Goal: Check status: Check status

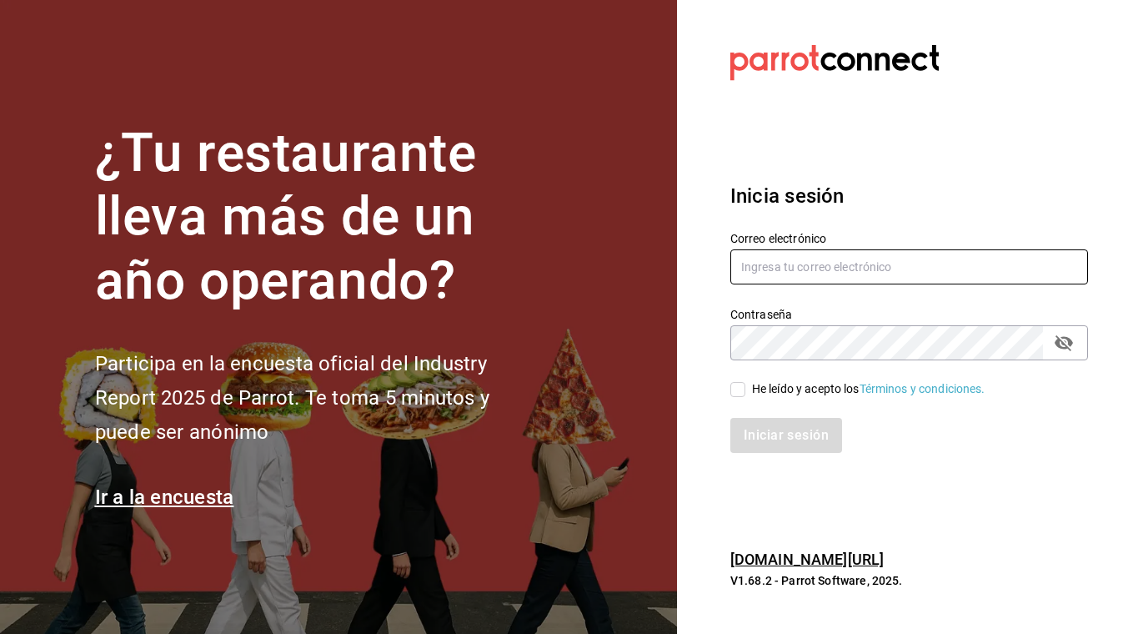
type input "[EMAIL_ADDRESS][DOMAIN_NAME]"
click at [738, 386] on input "He leído y acepto los Términos y condiciones." at bounding box center [738, 389] width 15 height 15
checkbox input "true"
click at [756, 438] on button "Iniciar sesión" at bounding box center [787, 435] width 113 height 35
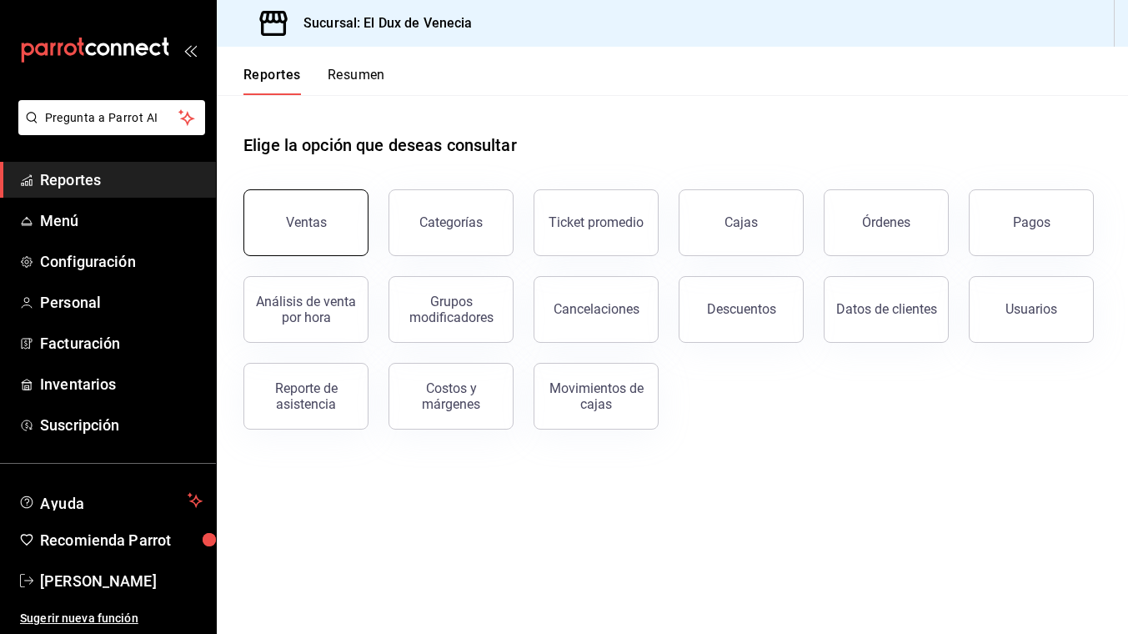
click at [298, 206] on button "Ventas" at bounding box center [306, 222] width 125 height 67
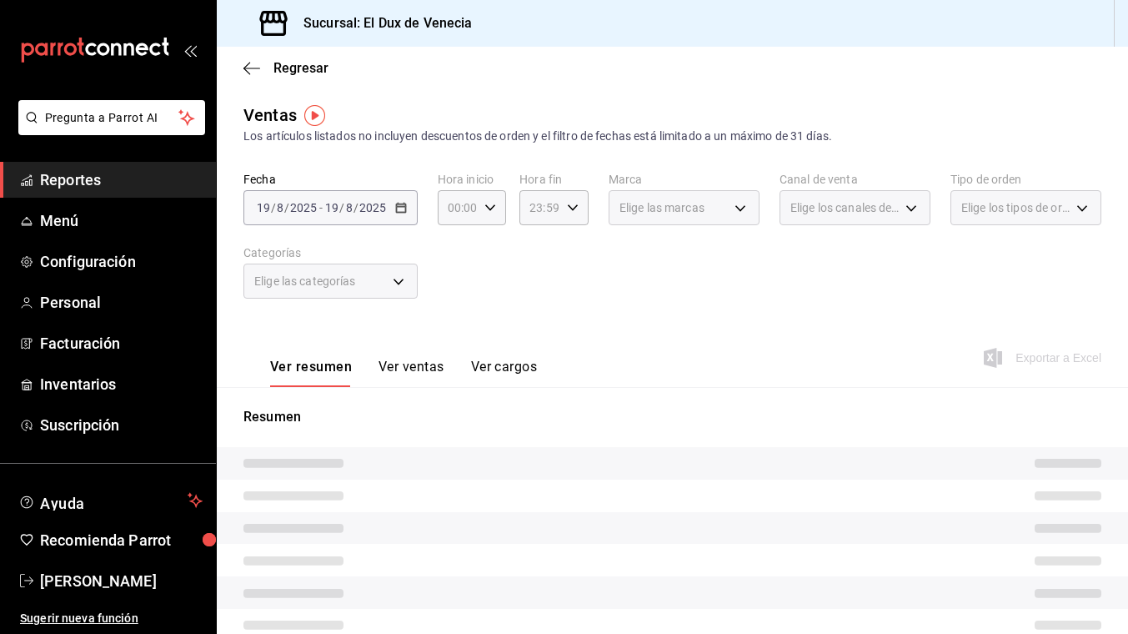
click at [388, 212] on div "[DATE] [DATE] - [DATE] [DATE]" at bounding box center [331, 207] width 174 height 35
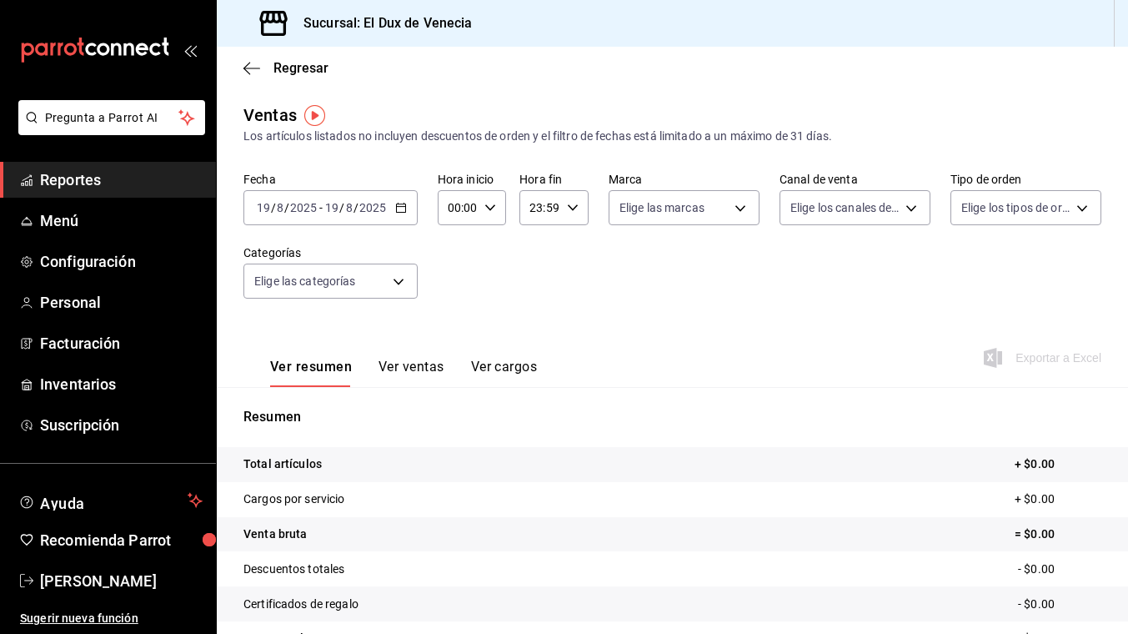
click at [400, 211] on icon "button" at bounding box center [401, 208] width 12 height 12
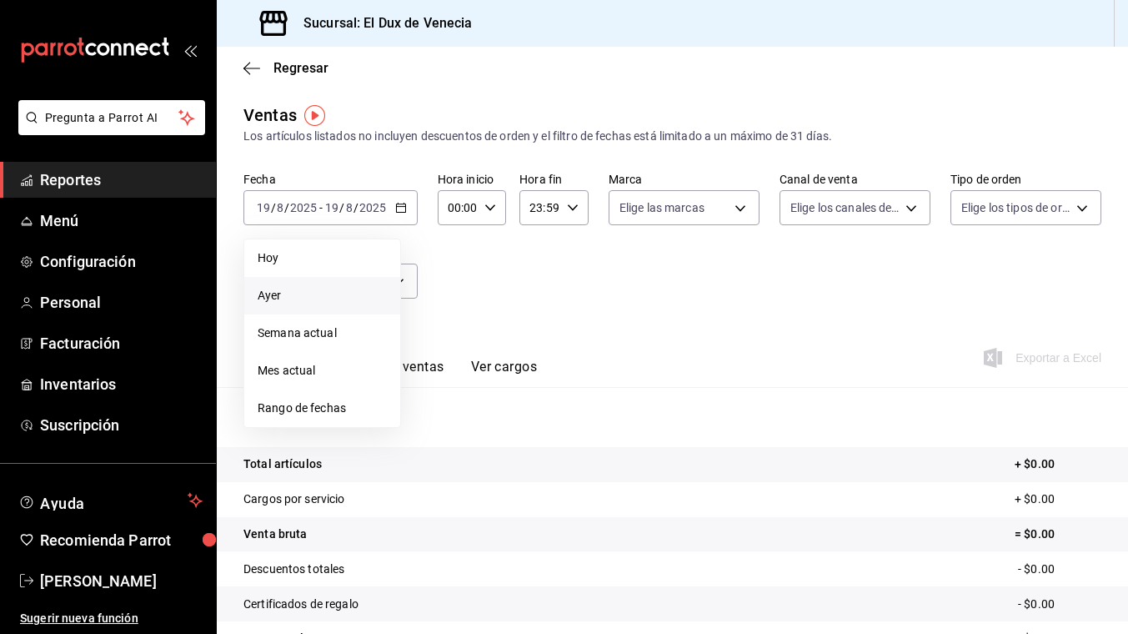
click at [329, 296] on span "Ayer" at bounding box center [322, 296] width 129 height 18
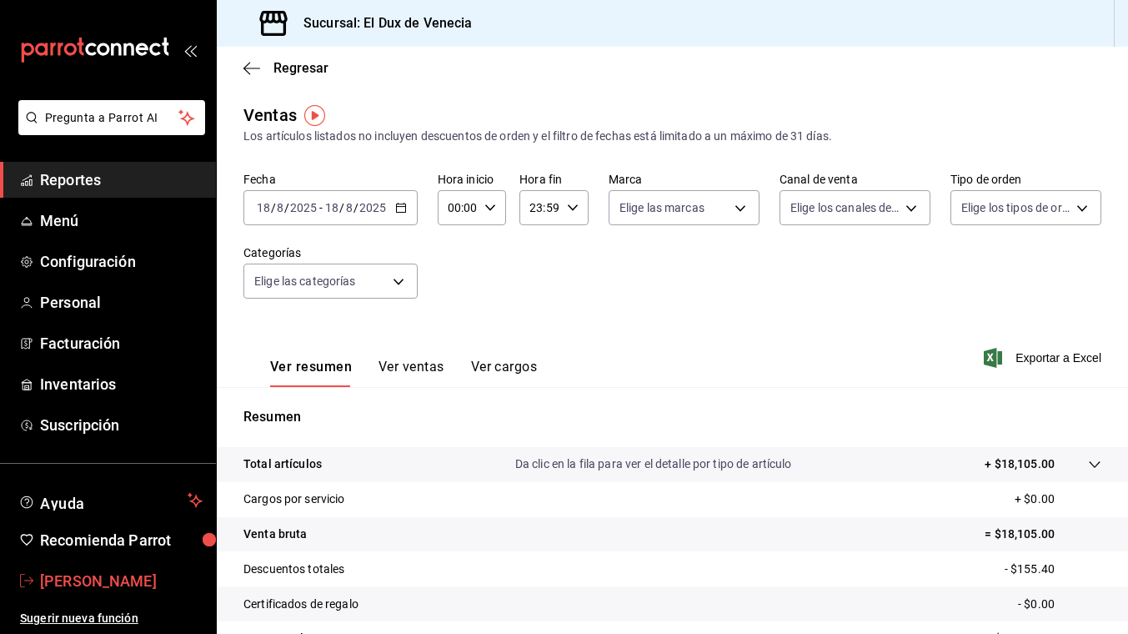
click at [153, 581] on span "[PERSON_NAME]" at bounding box center [121, 581] width 163 height 23
